Goal: Transaction & Acquisition: Obtain resource

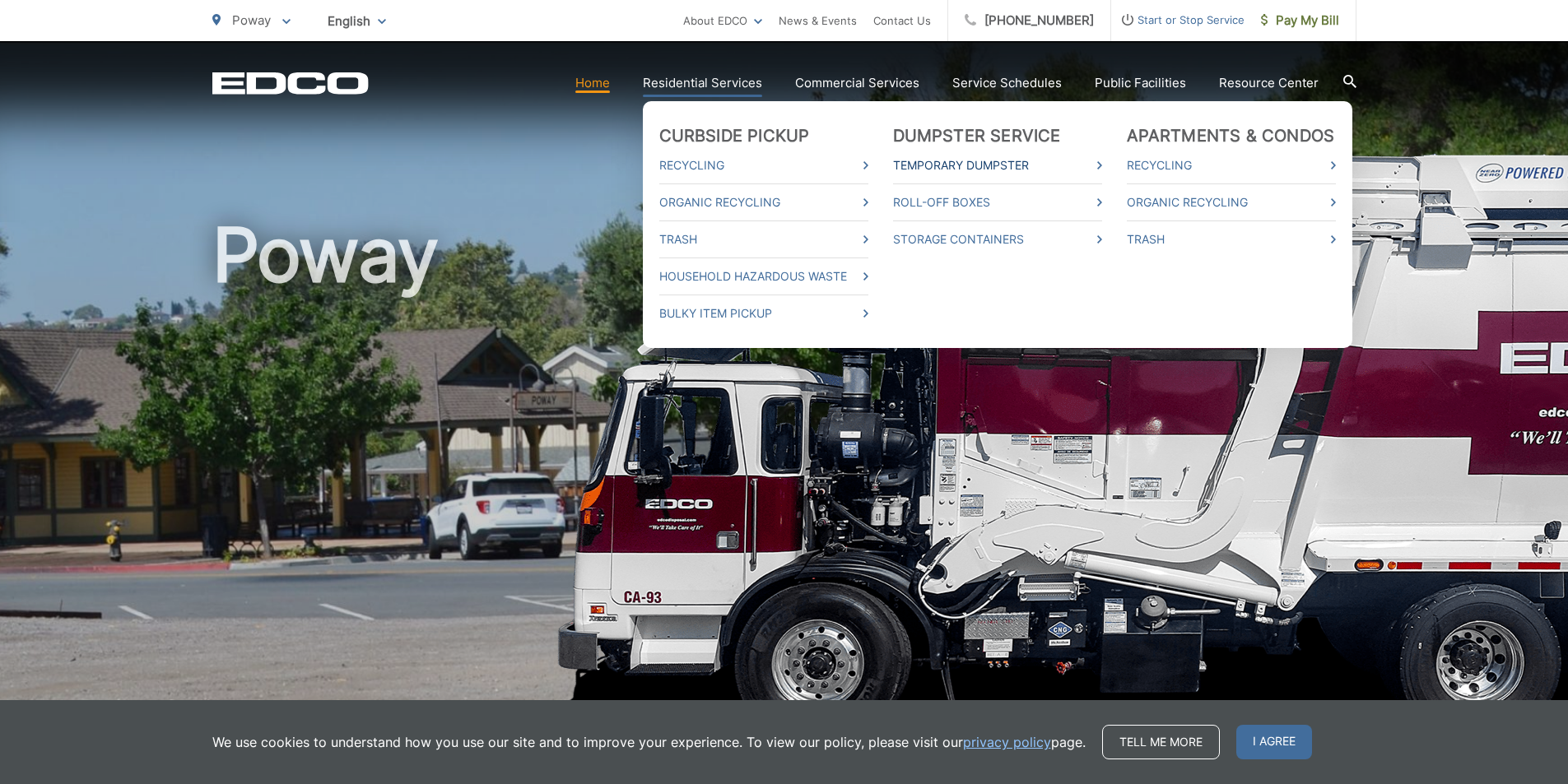
click at [962, 165] on link "Temporary Dumpster" at bounding box center [997, 166] width 209 height 20
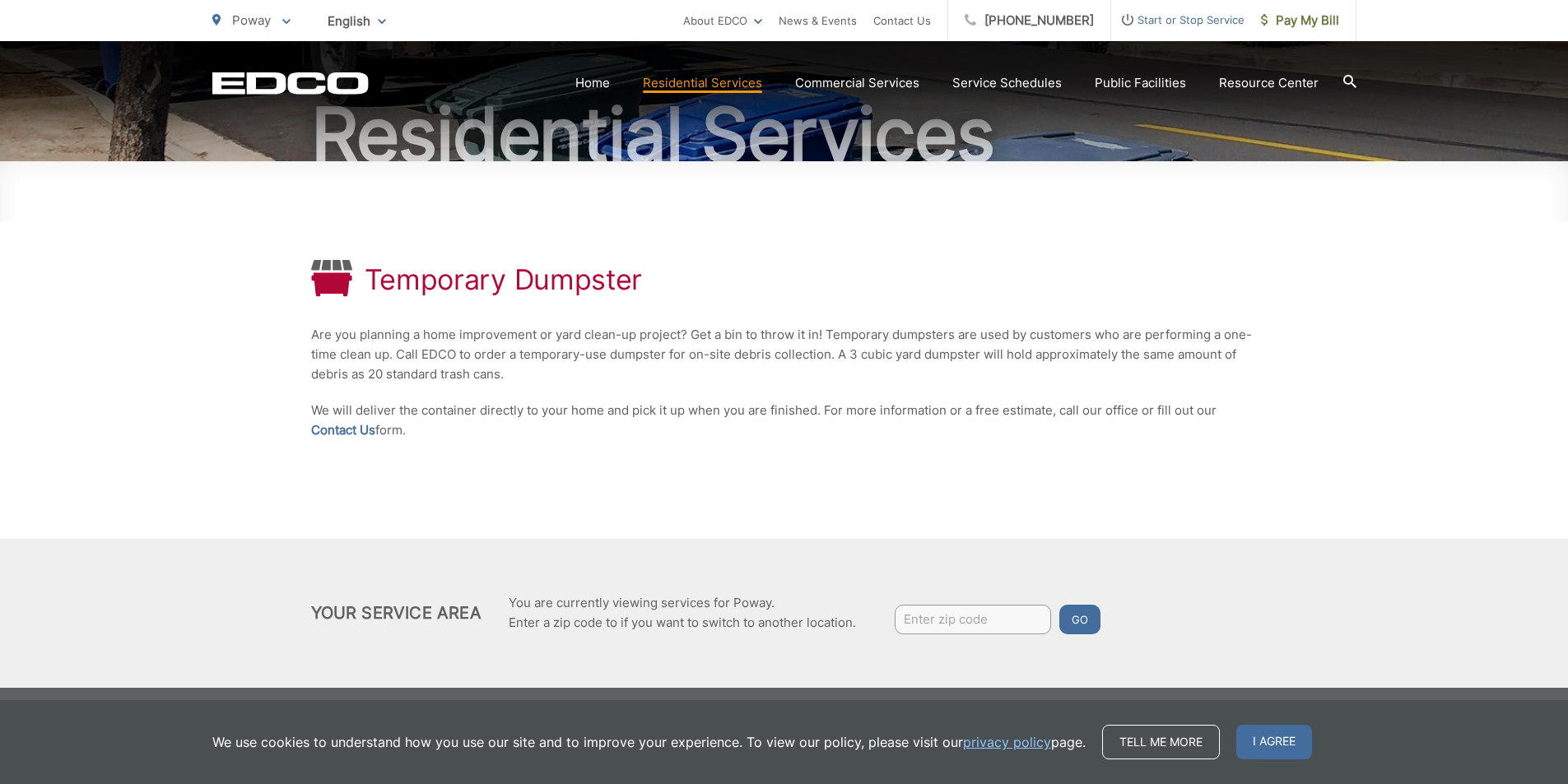
scroll to position [173, 0]
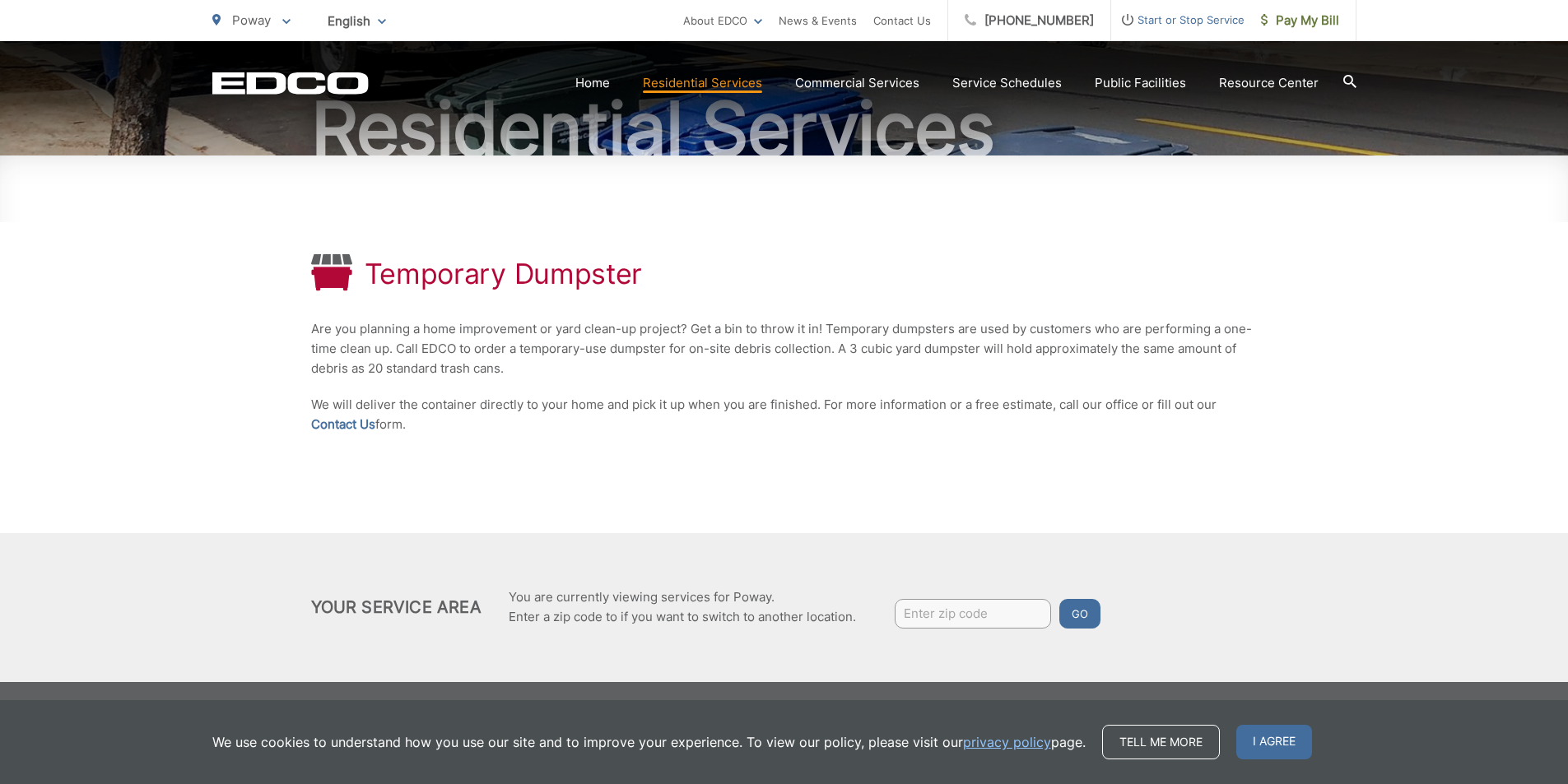
click at [927, 626] on input "Enter zip code" at bounding box center [972, 614] width 156 height 29
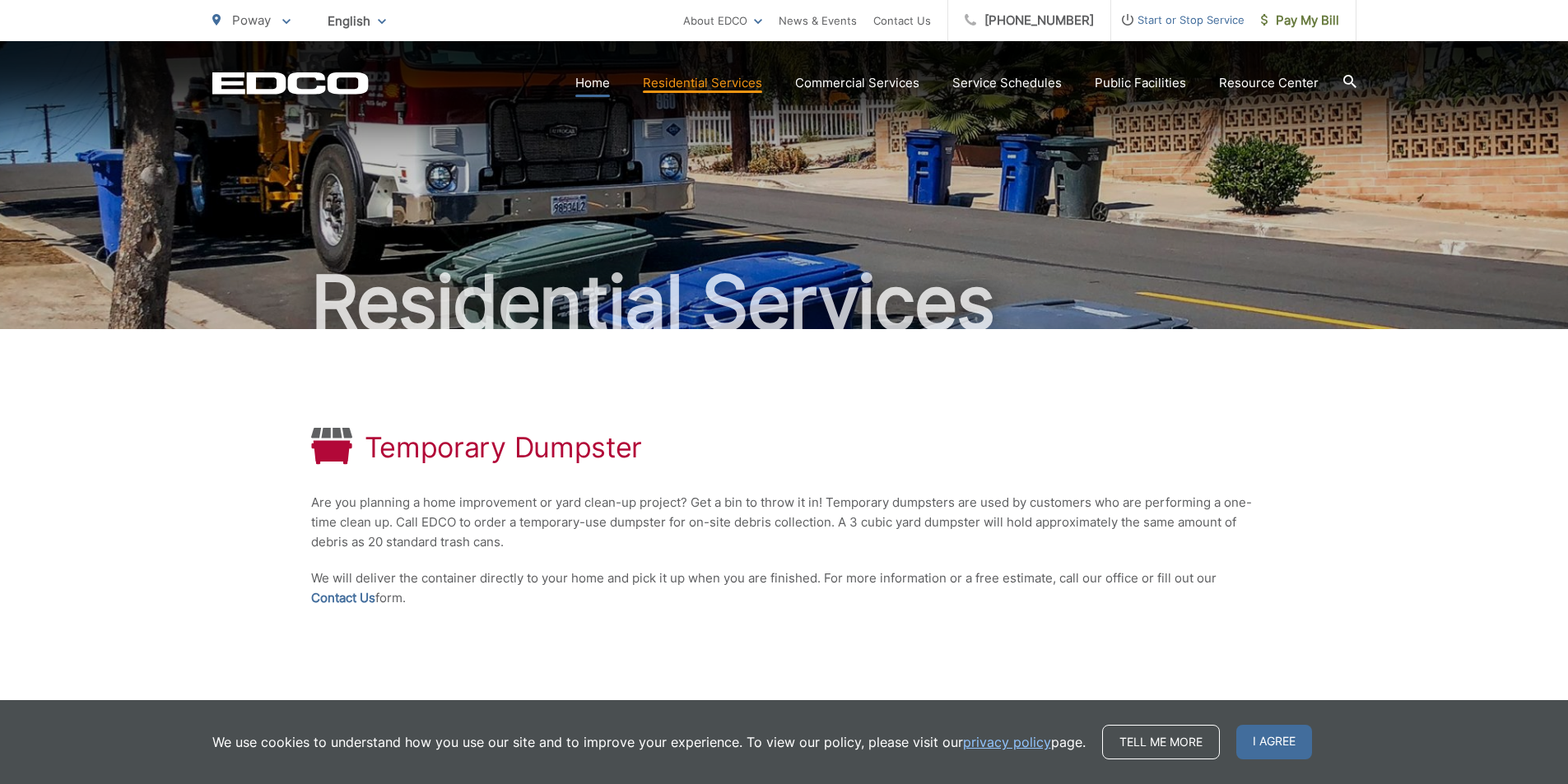
type input "92064"
click at [610, 86] on link "Home" at bounding box center [593, 83] width 35 height 20
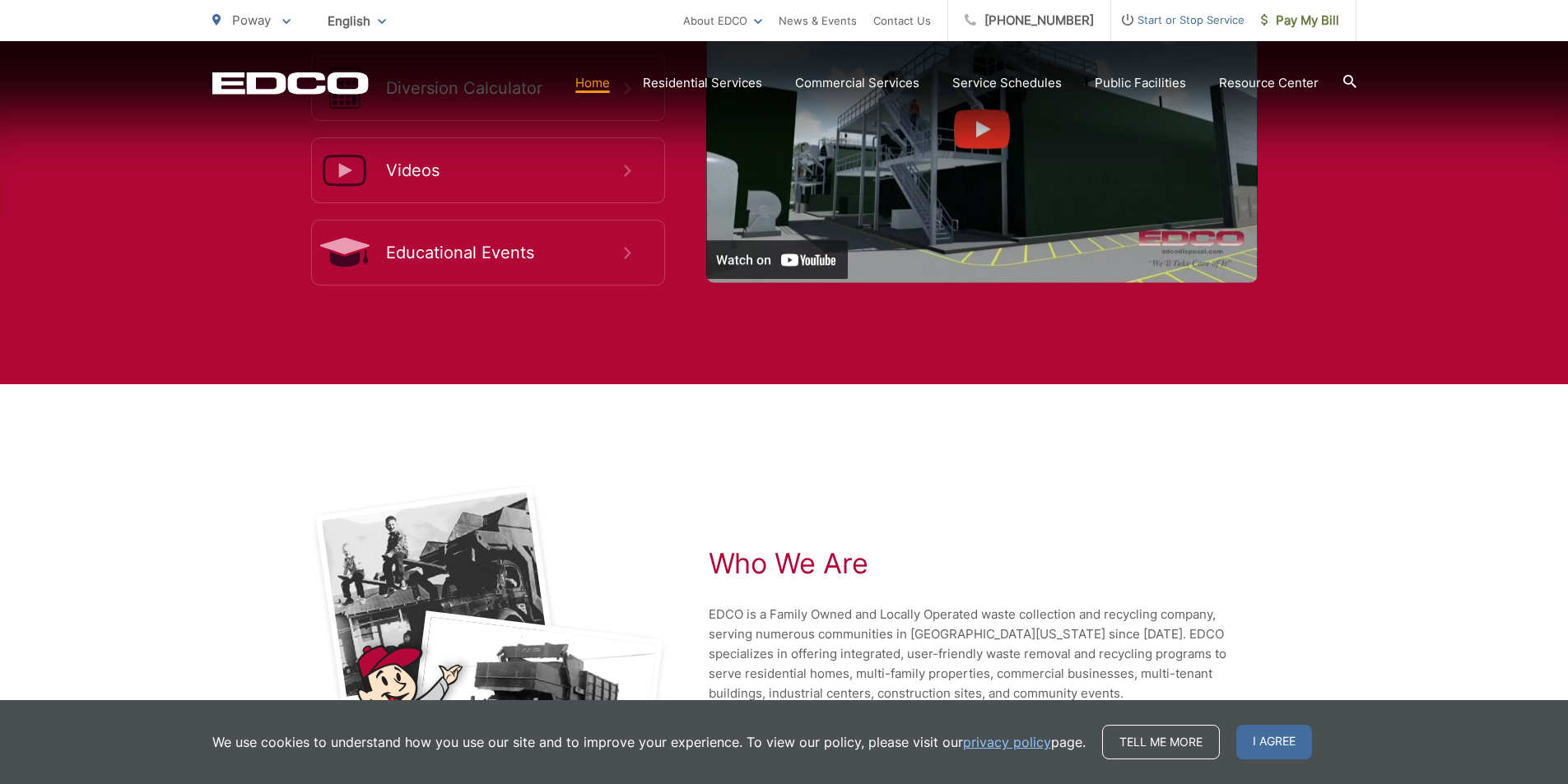
scroll to position [3482, 0]
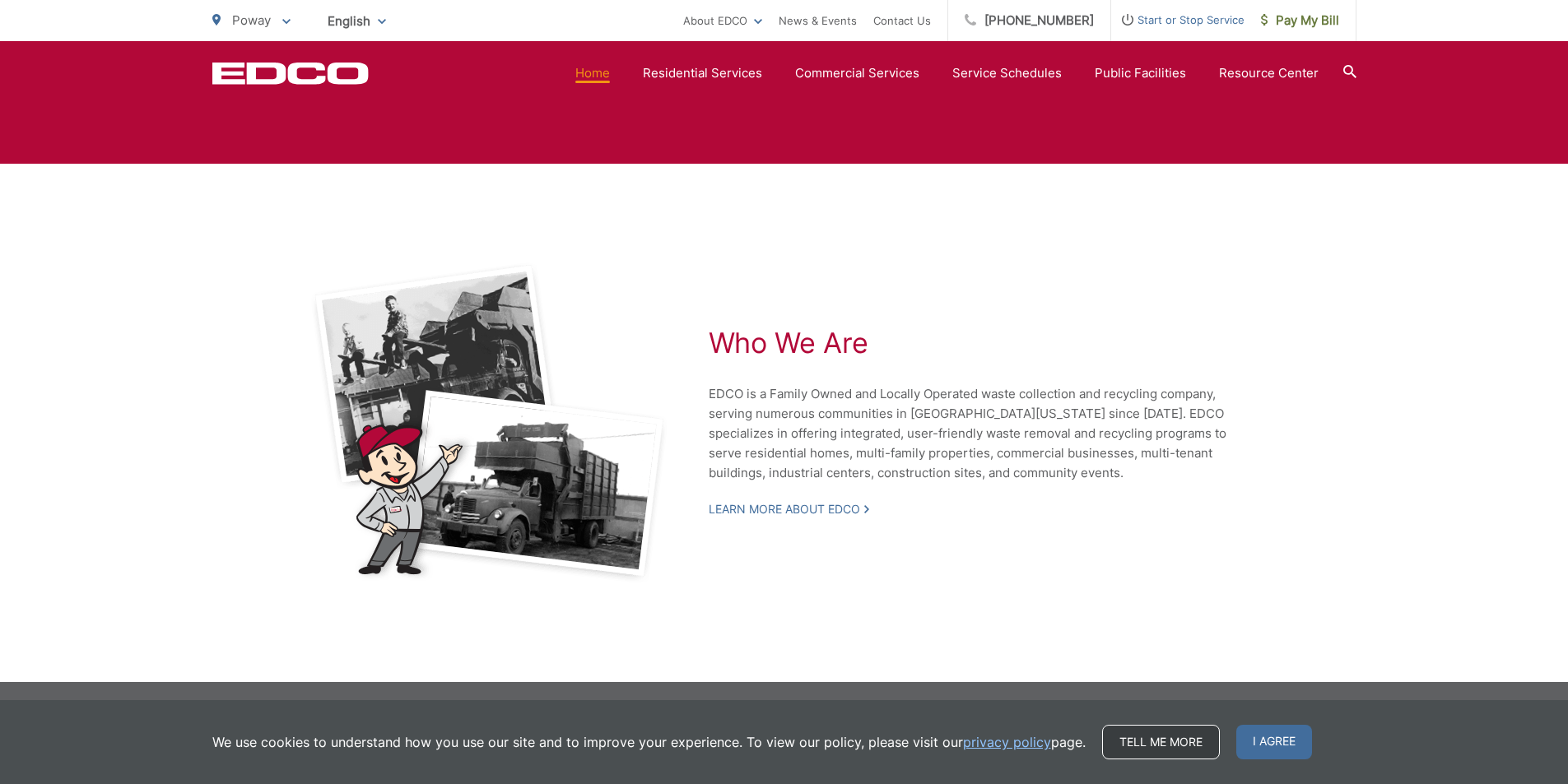
click at [1119, 749] on link "Tell me more" at bounding box center [1160, 742] width 118 height 35
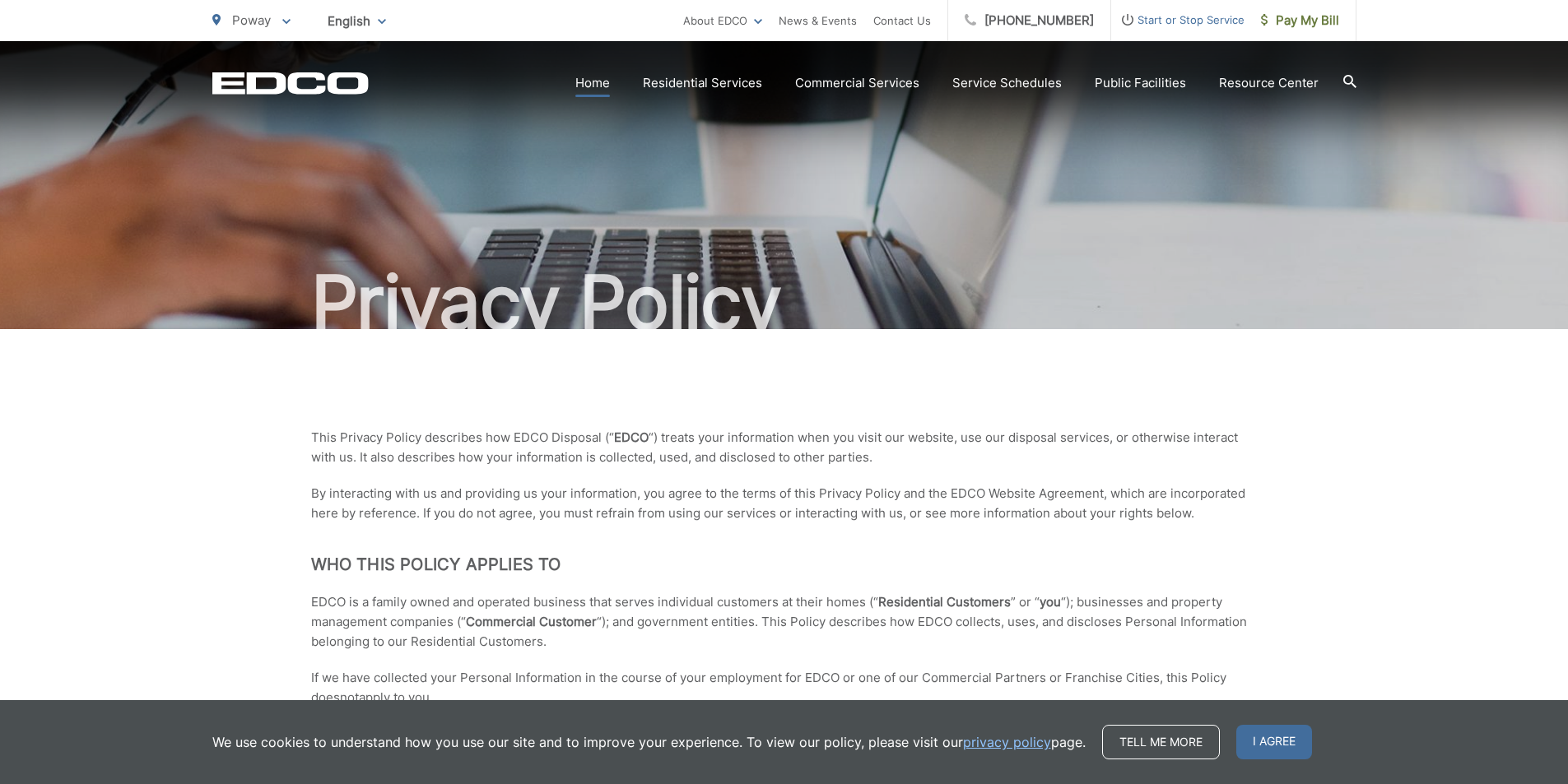
click at [605, 75] on link "Home" at bounding box center [593, 83] width 35 height 20
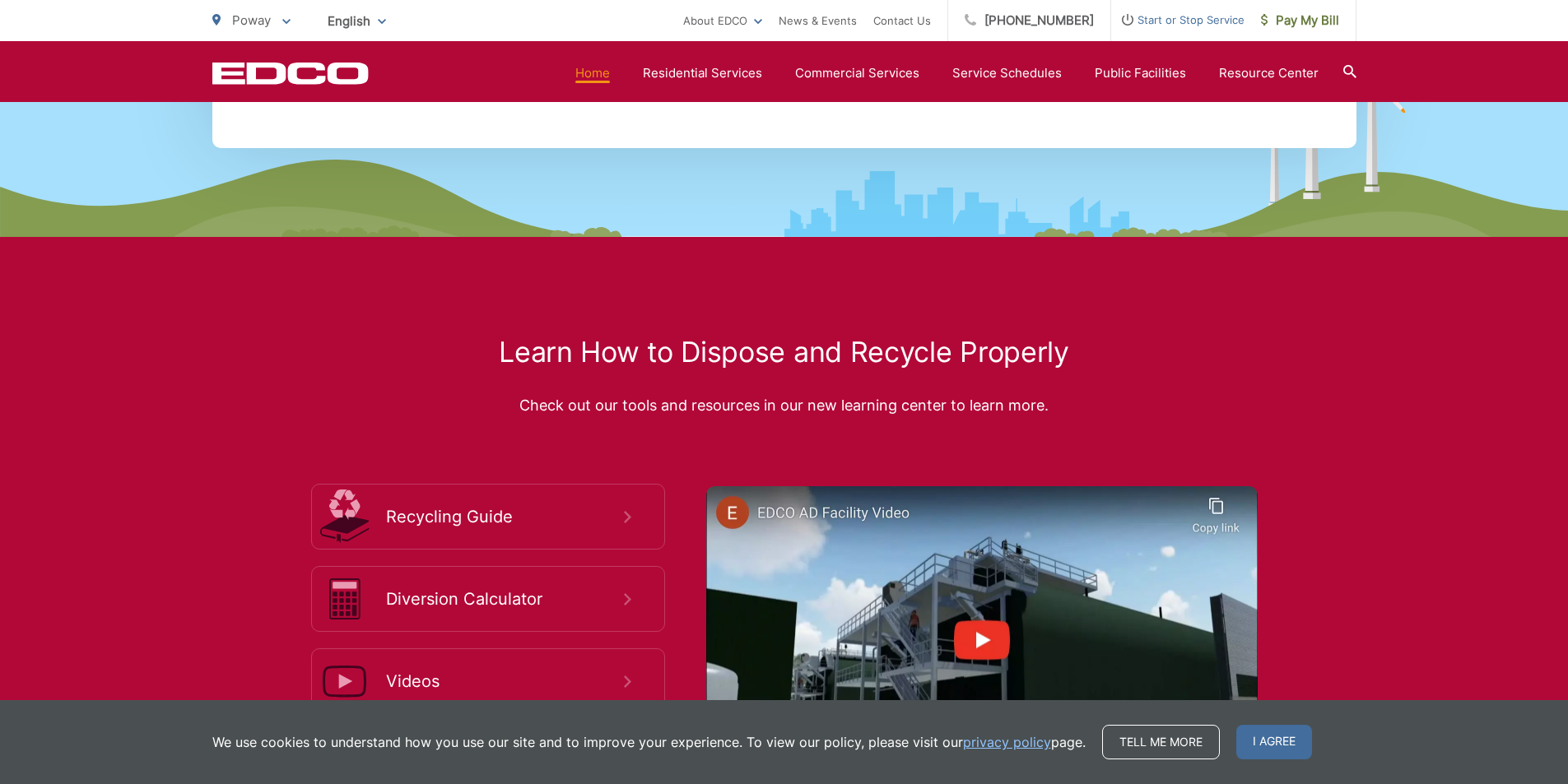
scroll to position [3482, 0]
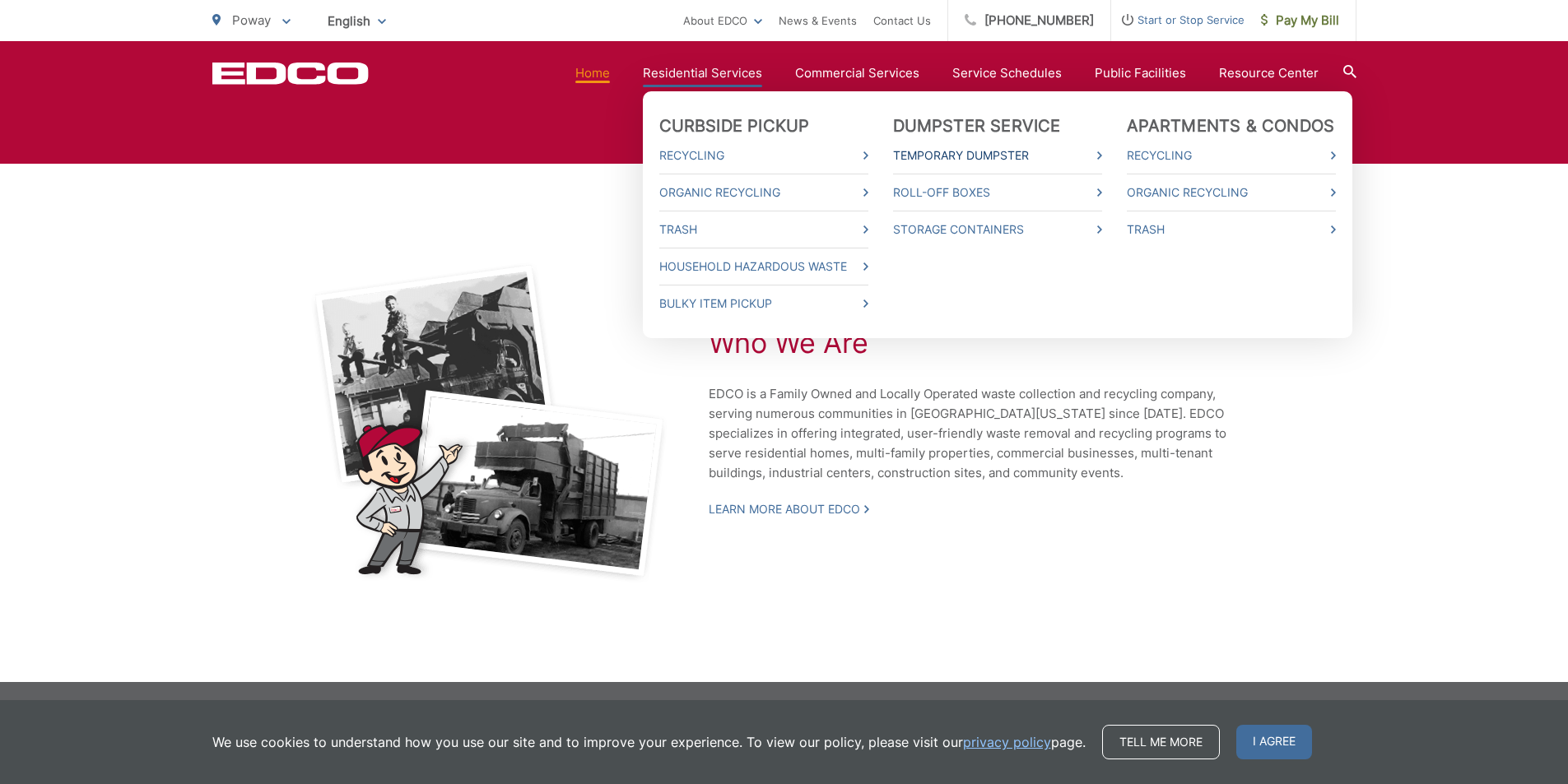
click at [1001, 163] on link "Temporary Dumpster" at bounding box center [997, 156] width 209 height 20
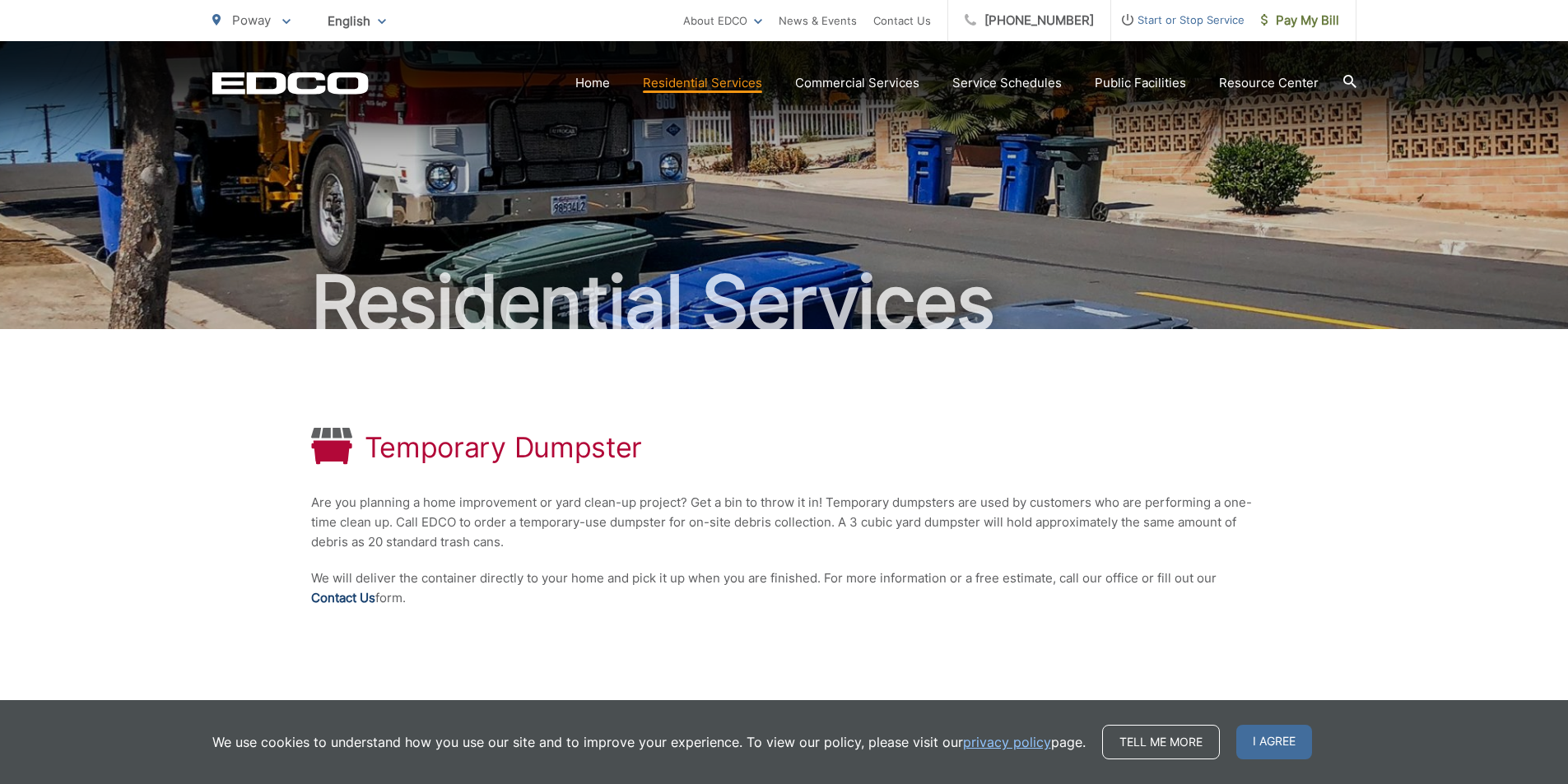
click at [357, 596] on link "Contact Us" at bounding box center [343, 598] width 64 height 20
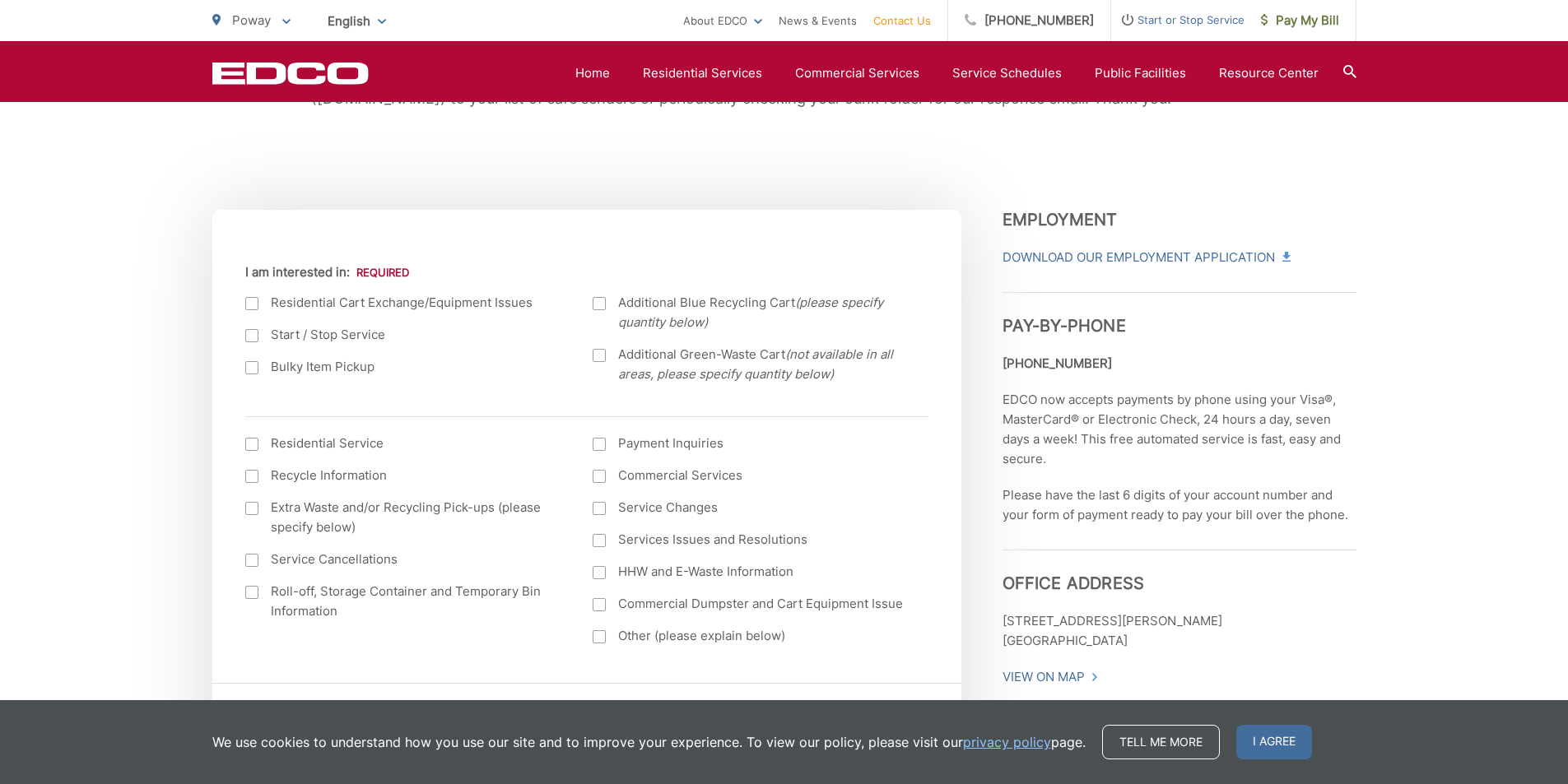
scroll to position [479, 0]
click at [1091, 164] on div "EDCO keeps your response strictly confidential. We do not provide it to any out…" at bounding box center [784, 31] width 1144 height 362
